Goal: Task Accomplishment & Management: Use online tool/utility

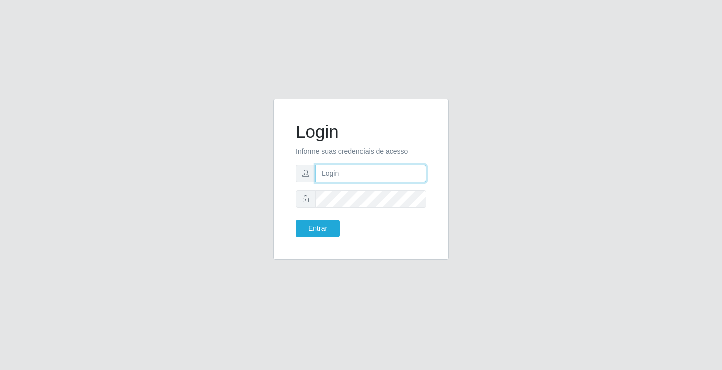
click at [367, 173] on input "text" at bounding box center [370, 174] width 111 height 18
type input "[PERSON_NAME]"
click at [335, 209] on form "Login Informe suas credenciais de acesso [PERSON_NAME] Entrar" at bounding box center [361, 179] width 130 height 116
click at [296, 220] on button "Entrar" at bounding box center [318, 229] width 44 height 18
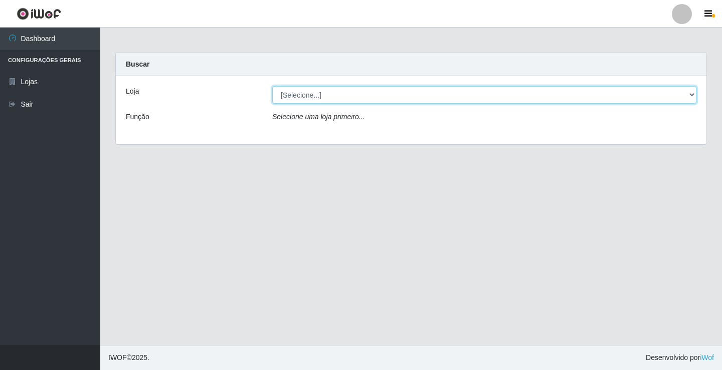
click at [555, 91] on select "[Selecione...] Ideal - Conceição" at bounding box center [484, 95] width 424 height 18
select select "231"
click at [272, 86] on select "[Selecione...] Ideal - Conceição" at bounding box center [484, 95] width 424 height 18
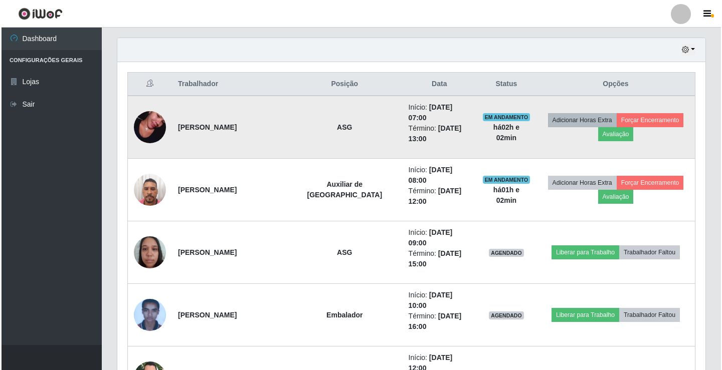
scroll to position [351, 0]
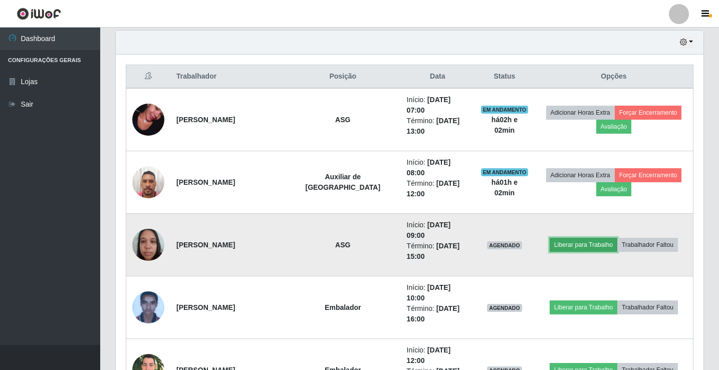
click at [584, 238] on button "Liberar para Trabalho" at bounding box center [584, 245] width 68 height 14
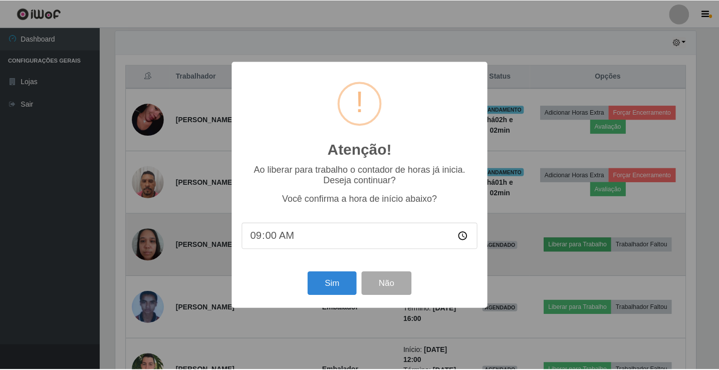
scroll to position [208, 583]
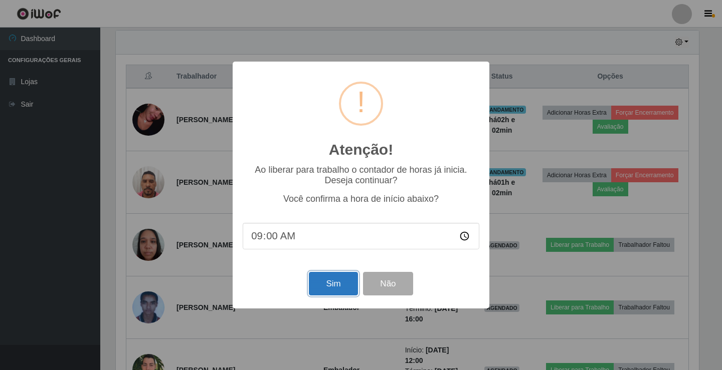
click at [337, 286] on button "Sim" at bounding box center [333, 284] width 49 height 24
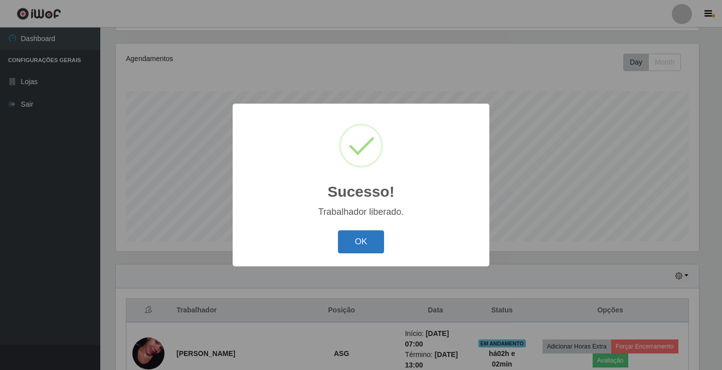
click at [363, 240] on button "OK" at bounding box center [361, 243] width 47 height 24
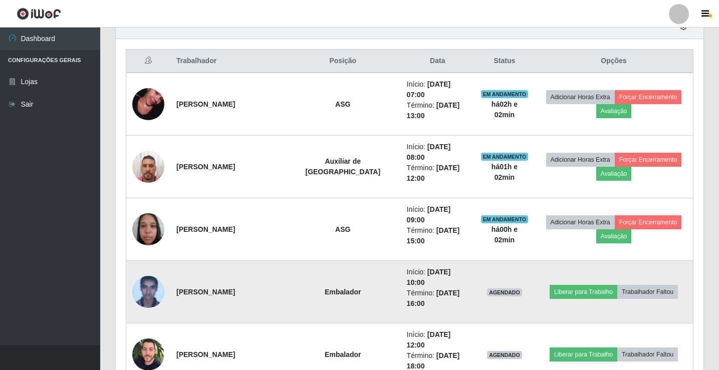
scroll to position [367, 0]
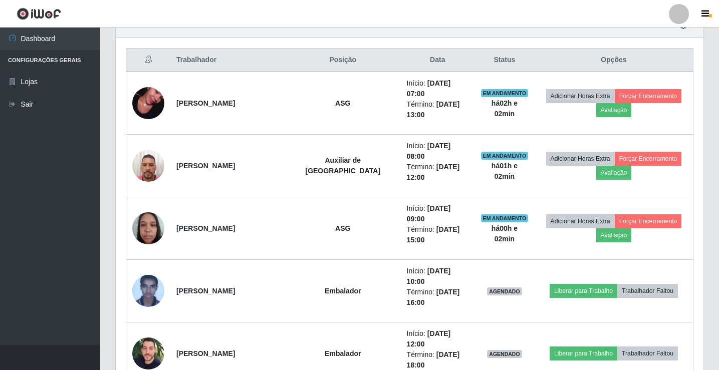
click at [677, 17] on div at bounding box center [679, 14] width 20 height 20
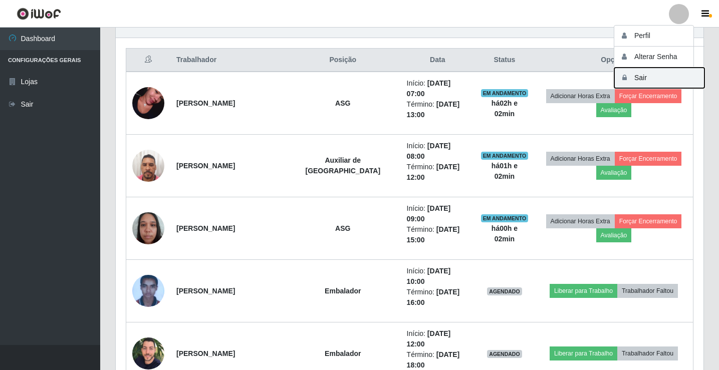
click at [674, 77] on button "Sair" at bounding box center [659, 78] width 90 height 21
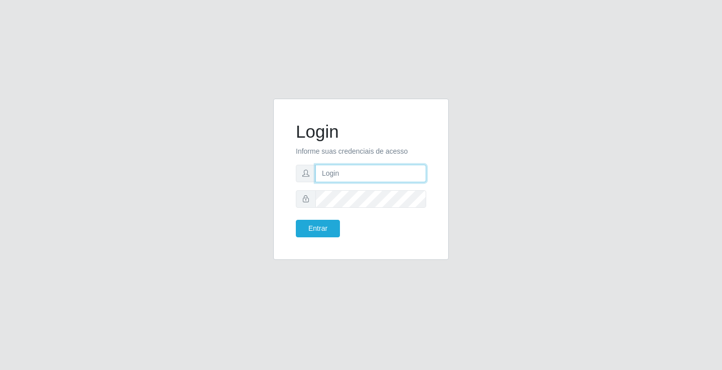
click at [403, 174] on input "text" at bounding box center [370, 174] width 111 height 18
type input "zivaneide@ideal"
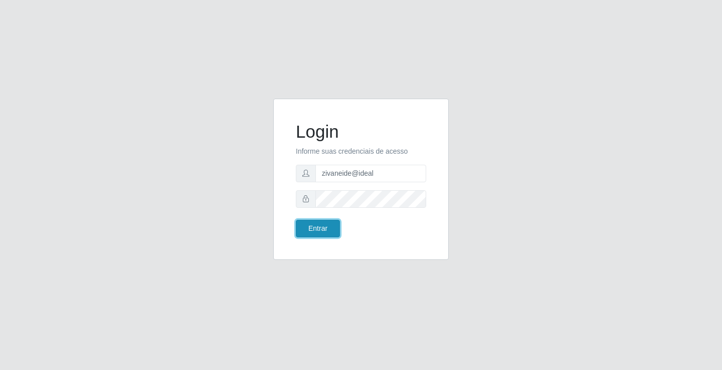
click at [312, 229] on button "Entrar" at bounding box center [318, 229] width 44 height 18
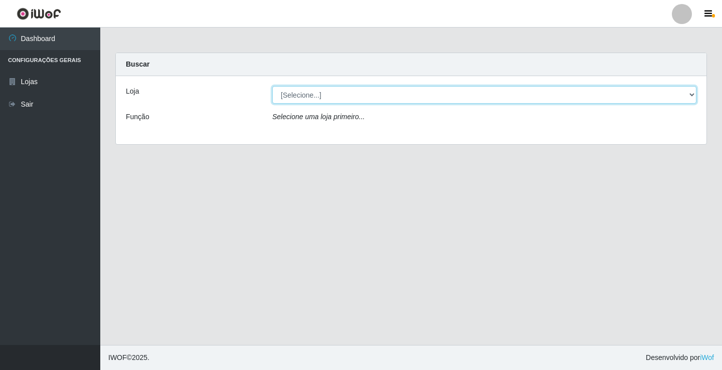
click at [691, 96] on select "[Selecione...] Ideal - Conceição" at bounding box center [484, 95] width 424 height 18
select select "231"
click at [272, 86] on select "[Selecione...] Ideal - Conceição" at bounding box center [484, 95] width 424 height 18
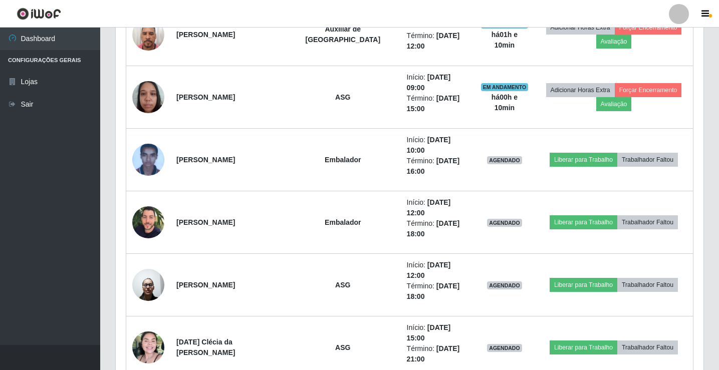
scroll to position [601, 0]
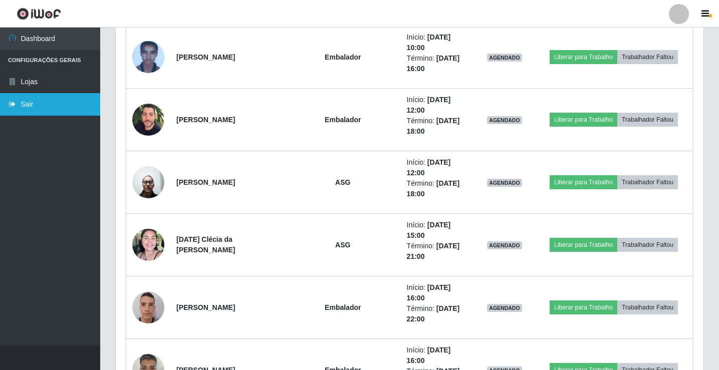
click at [46, 104] on link "Sair" at bounding box center [50, 104] width 100 height 23
